Goal: Task Accomplishment & Management: Manage account settings

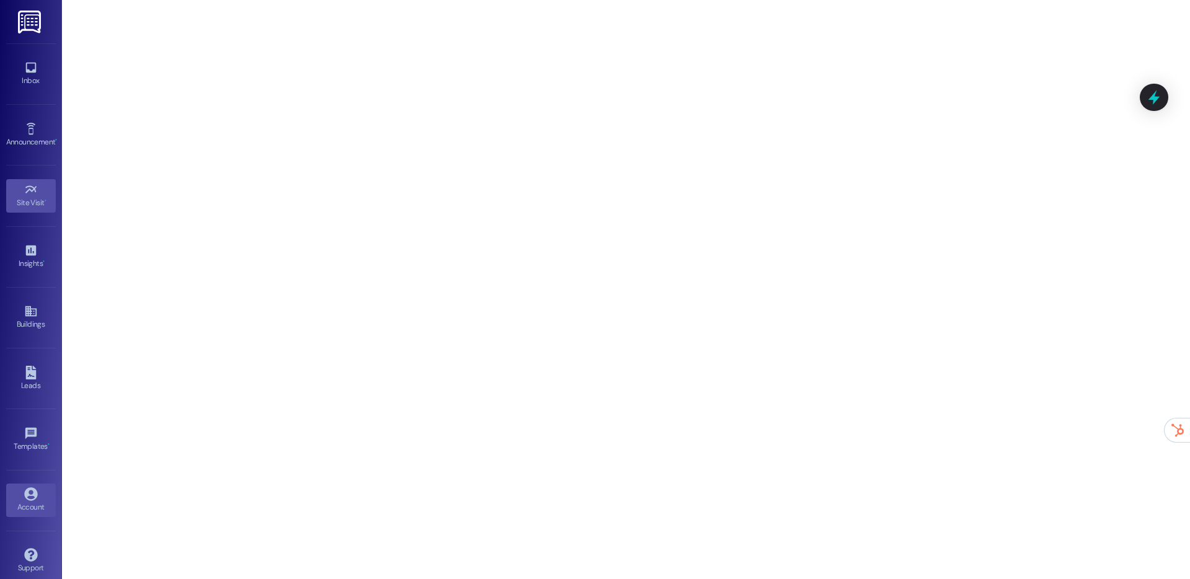
click at [29, 499] on icon at bounding box center [30, 493] width 13 height 13
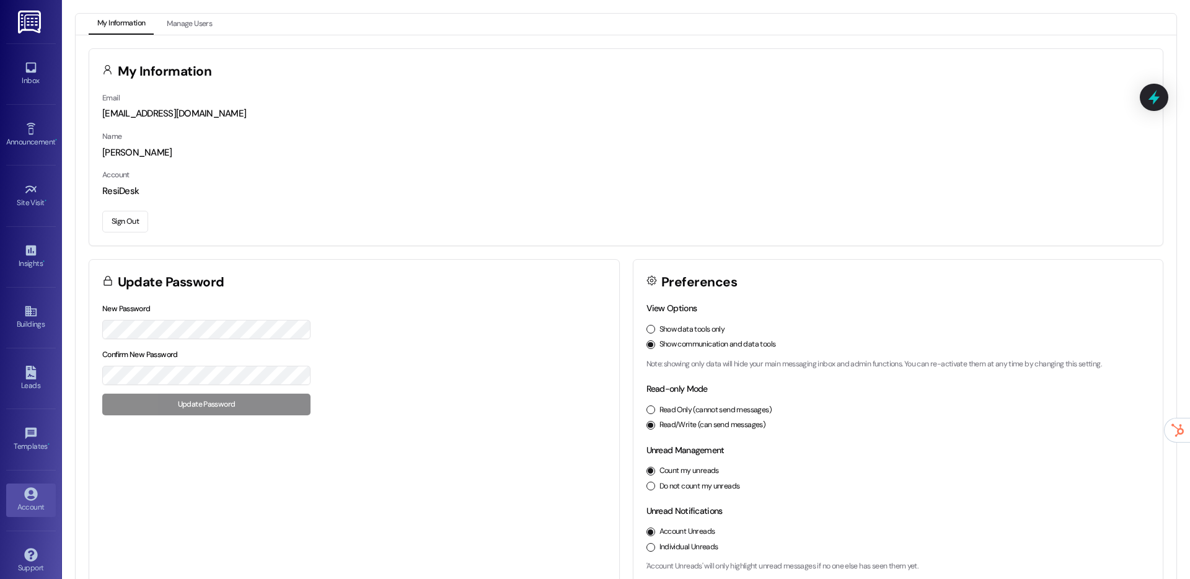
click at [146, 223] on button "Sign Out" at bounding box center [125, 222] width 46 height 22
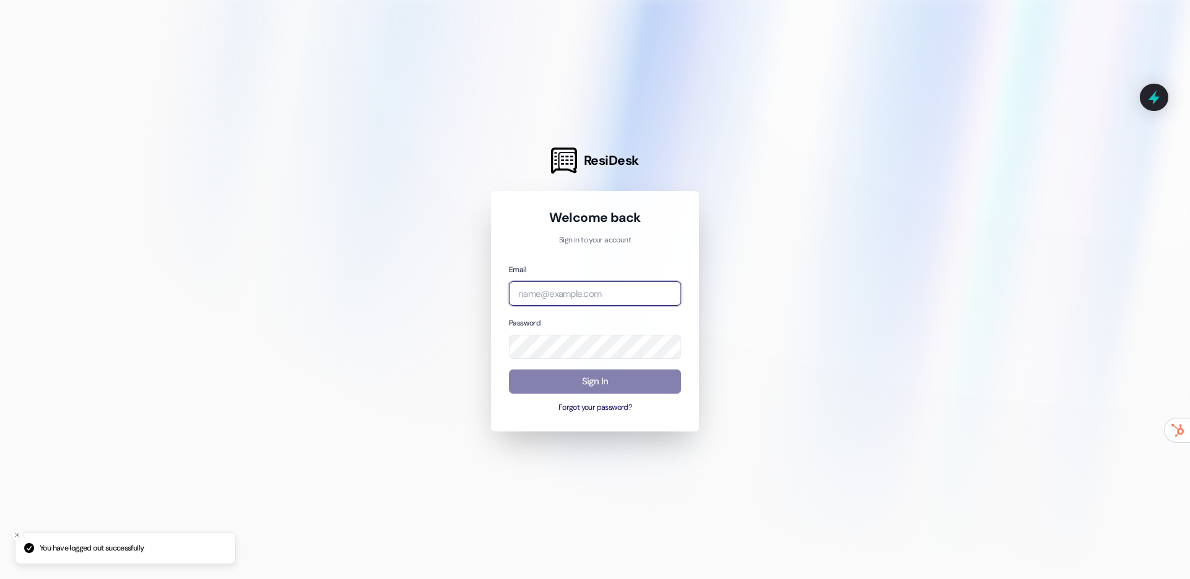
click at [554, 299] on input "email" at bounding box center [595, 293] width 172 height 24
type input "[EMAIL_ADDRESS][DOMAIN_NAME]"
